Goal: Book appointment/travel/reservation

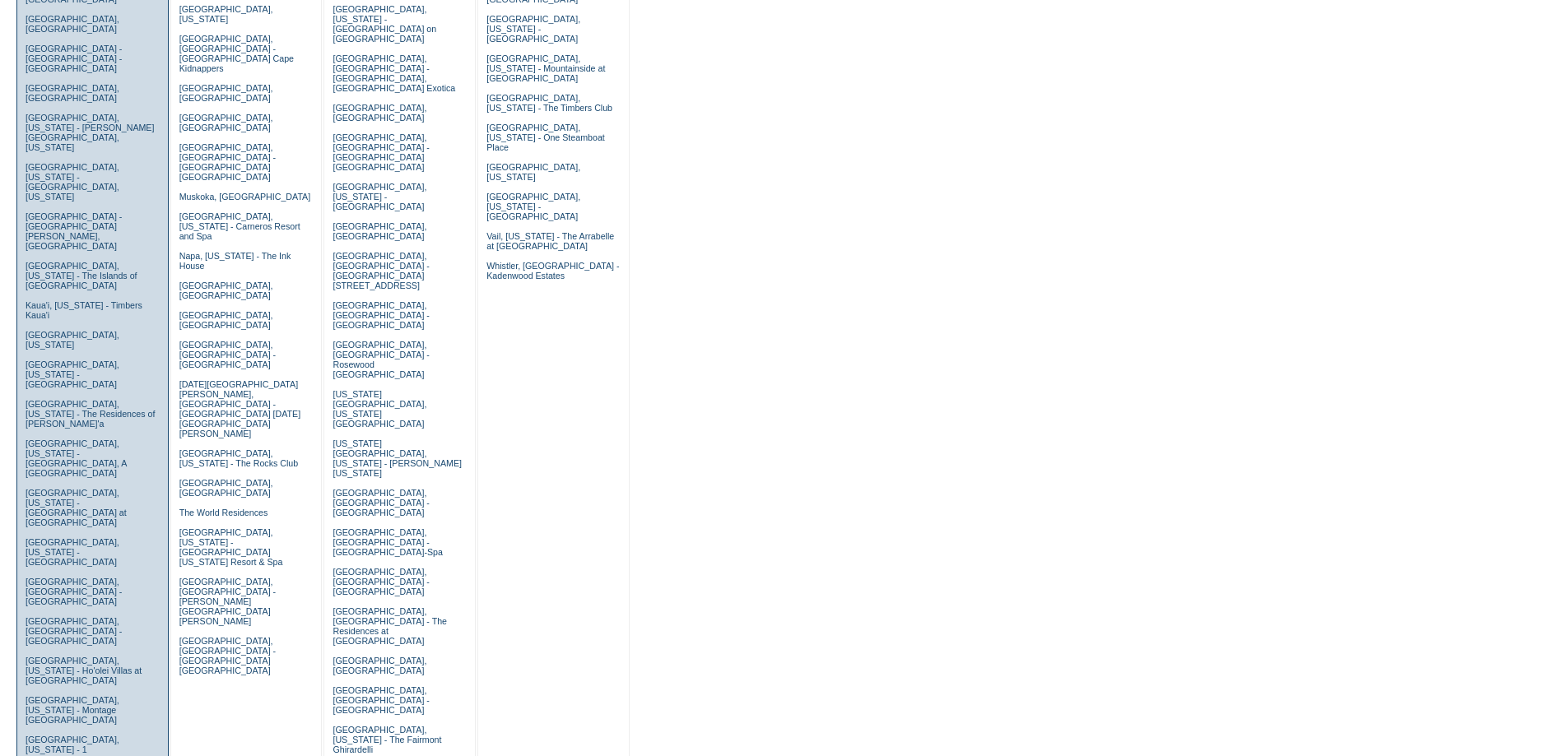
scroll to position [659, 0]
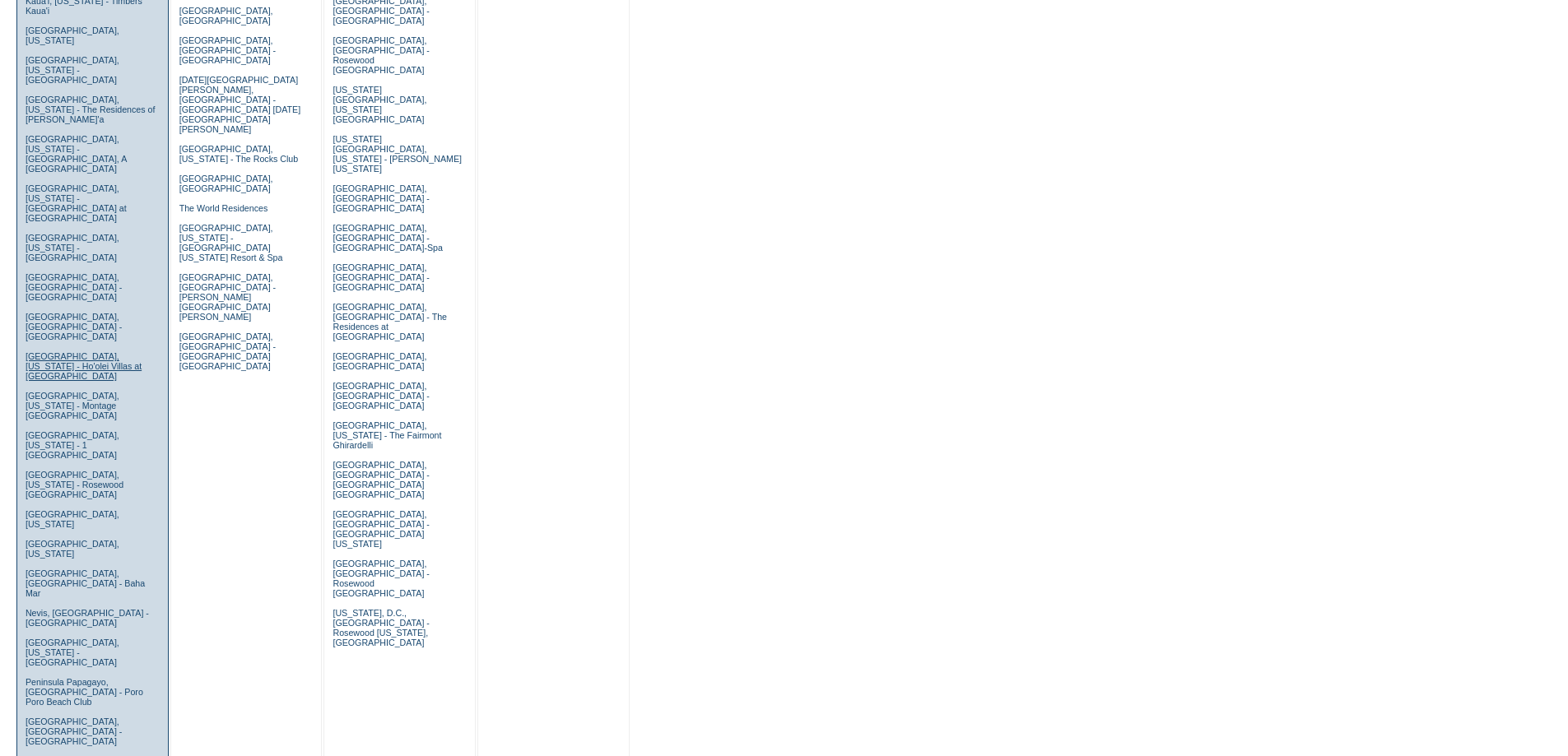
click at [54, 352] on link "Maui, Hawaii - Ho'olei Villas at Grand Wailea" at bounding box center [83, 367] width 116 height 30
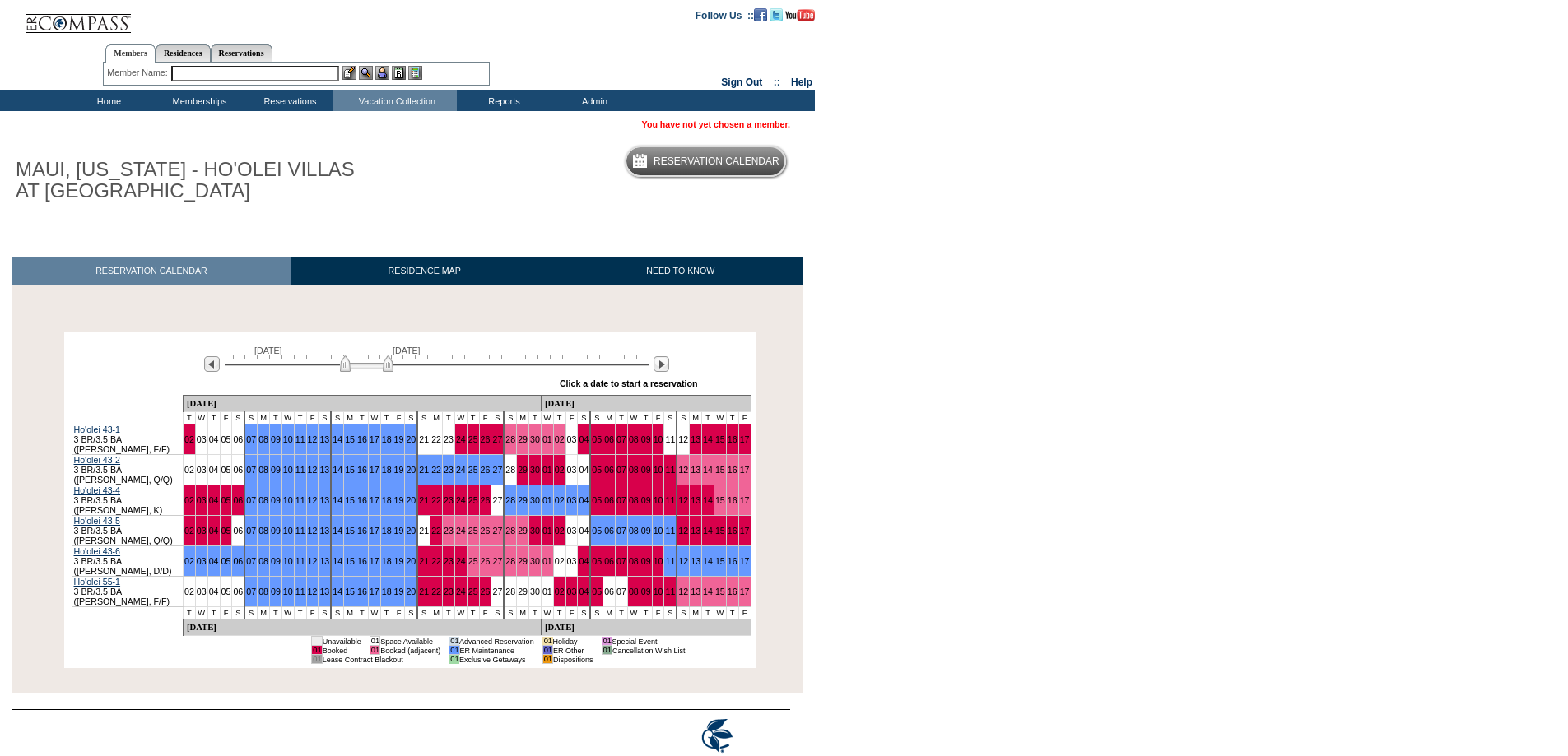
scroll to position [25, 0]
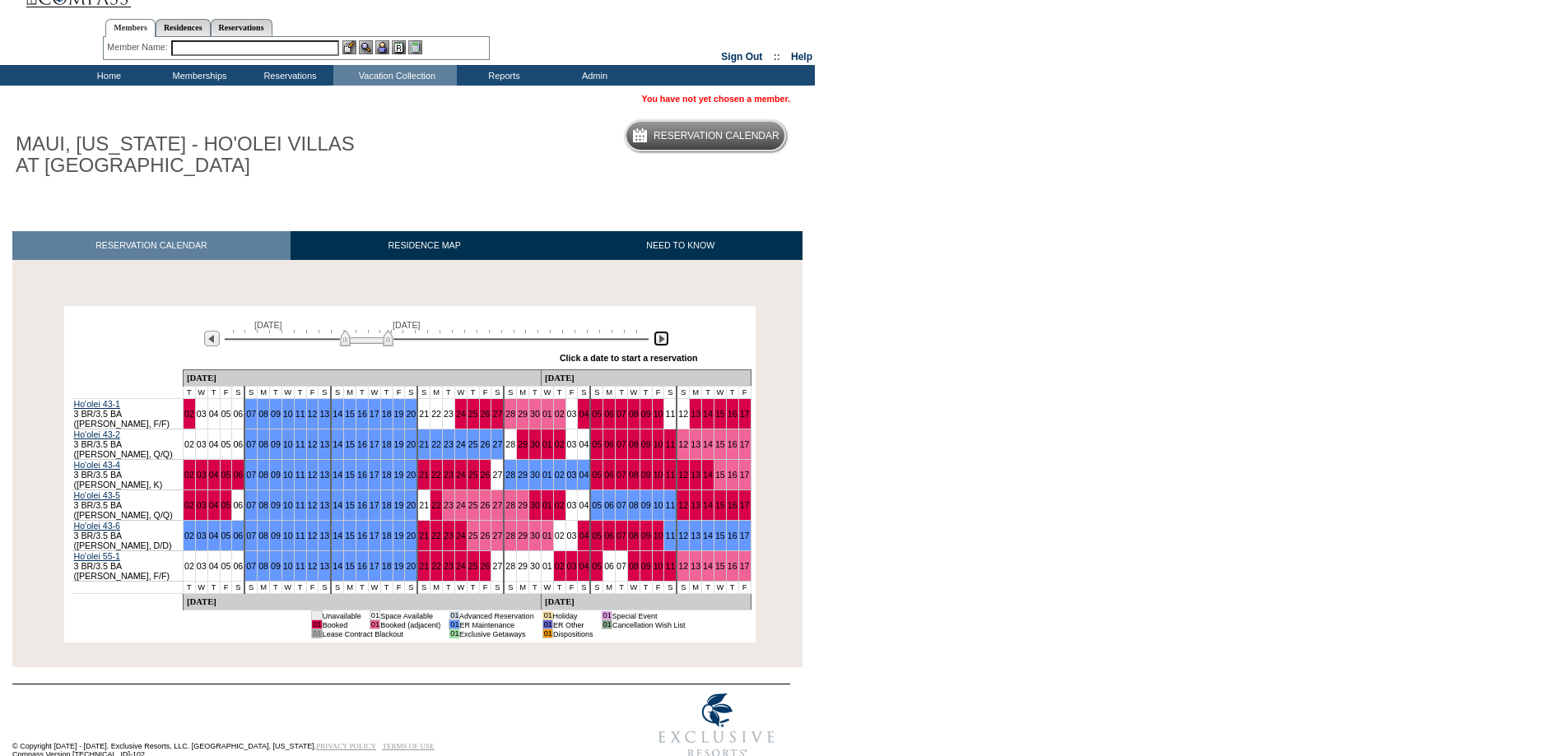
click at [657, 342] on img at bounding box center [661, 339] width 16 height 16
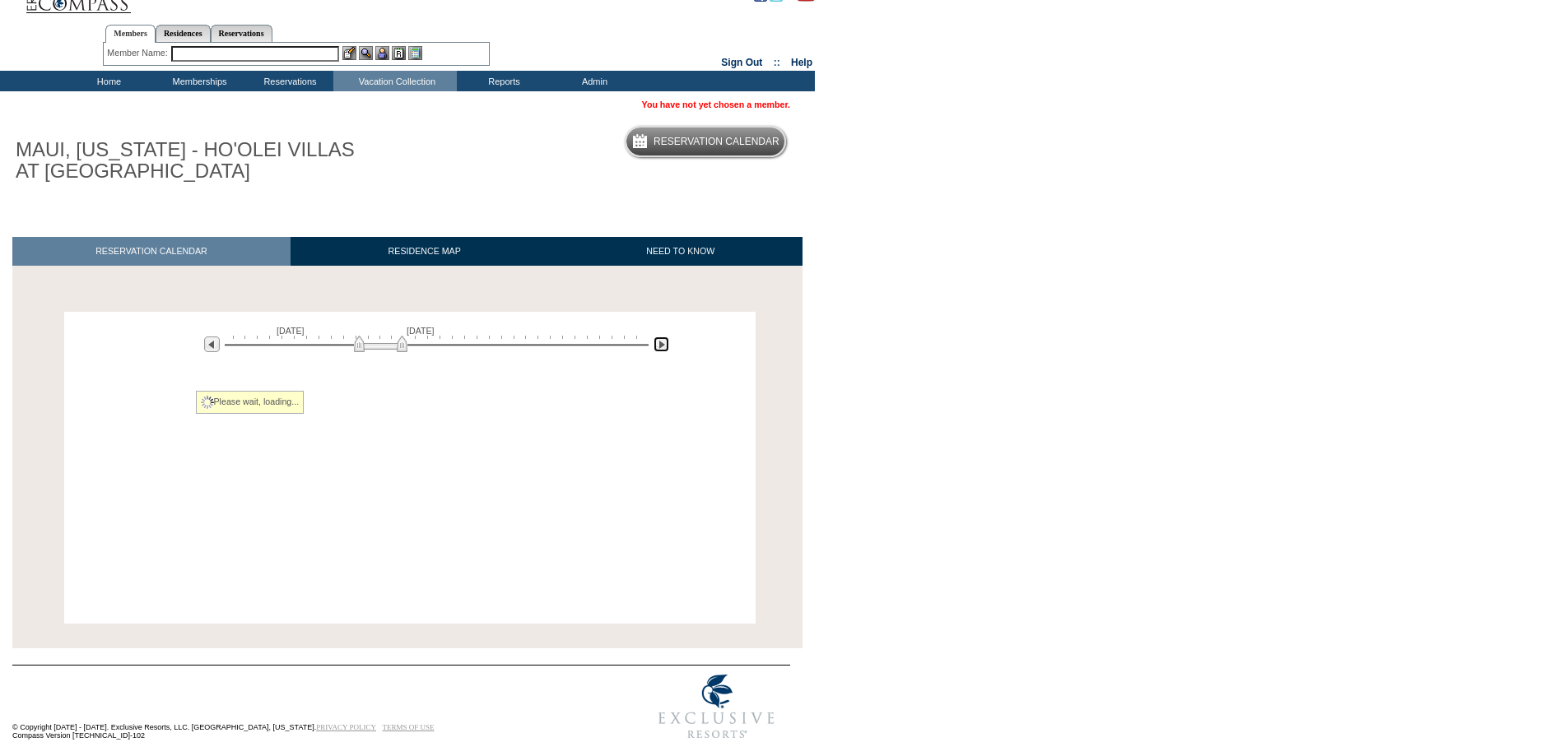
click at [657, 342] on img at bounding box center [661, 345] width 16 height 16
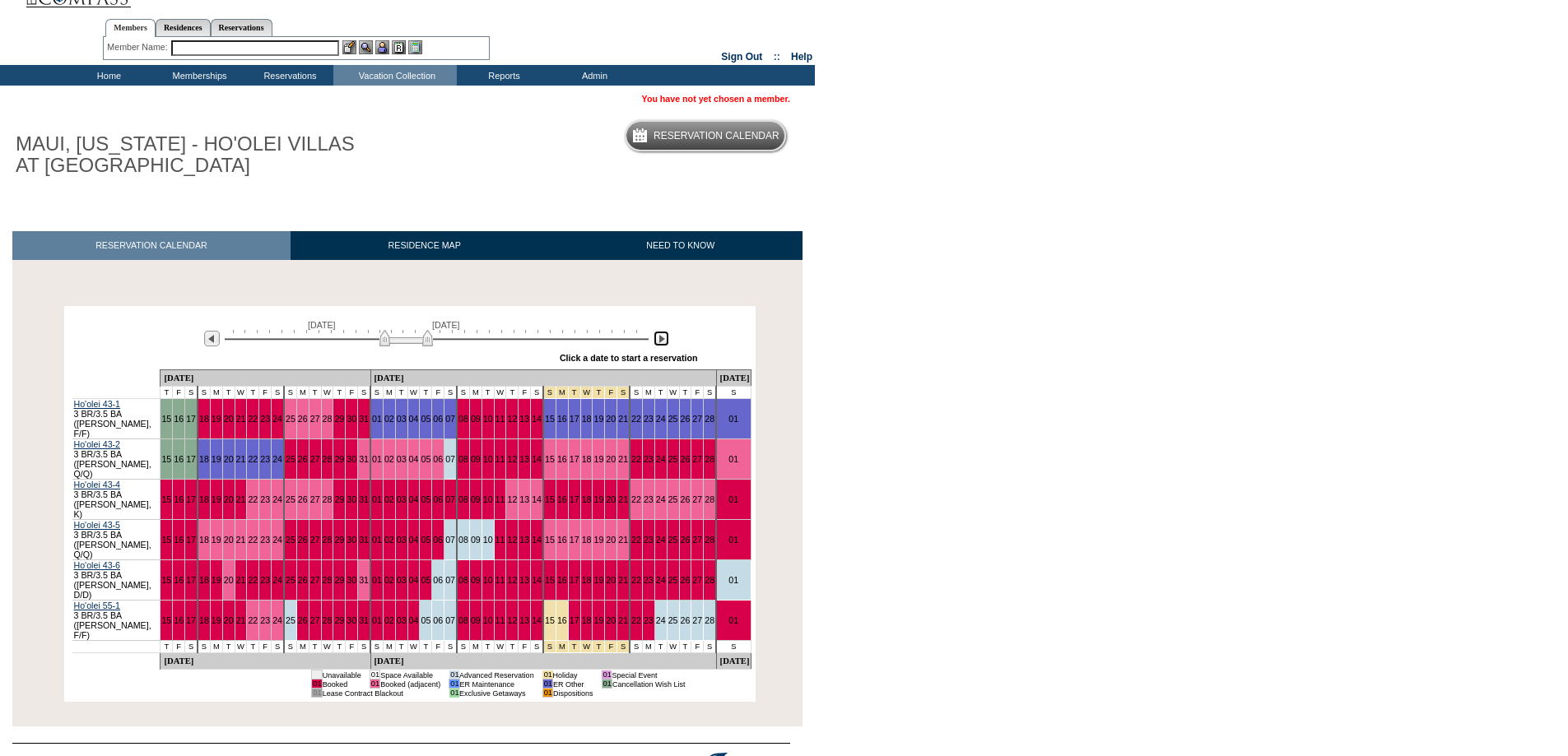
click at [388, 341] on img at bounding box center [406, 338] width 53 height 17
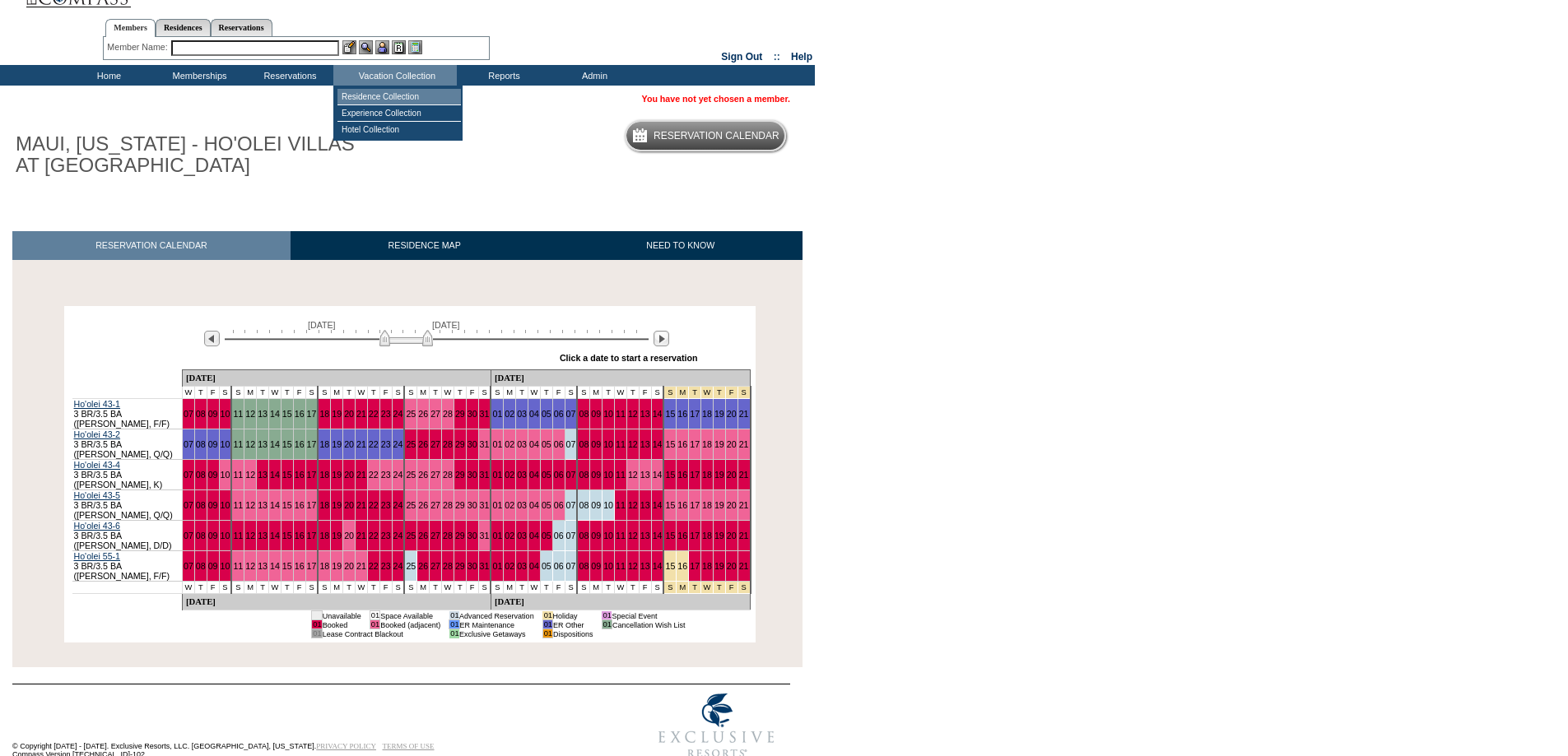
click at [409, 95] on td "Residence Collection" at bounding box center [399, 96] width 124 height 17
